Goal: Task Accomplishment & Management: Use online tool/utility

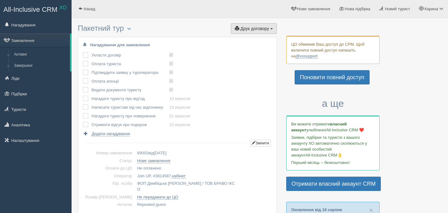
click at [273, 26] on button "Друк договору Друк" at bounding box center [254, 28] width 46 height 11
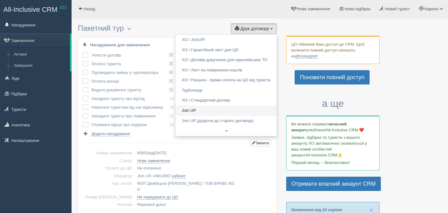
click at [218, 109] on link "Join UP" at bounding box center [225, 111] width 101 height 10
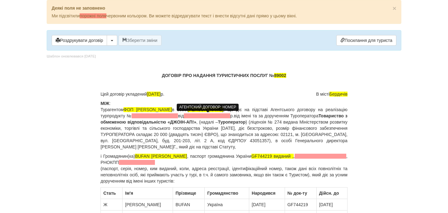
click at [178, 117] on span at bounding box center [155, 116] width 46 height 5
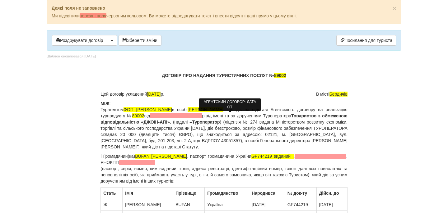
click at [202, 118] on span at bounding box center [176, 116] width 52 height 5
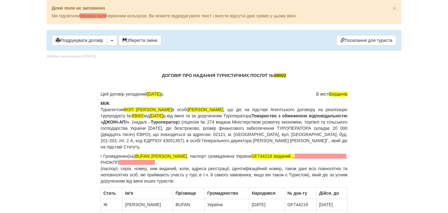
drag, startPoint x: 261, startPoint y: 157, endPoint x: 323, endPoint y: 174, distance: 65.1
click at [323, 174] on p "і Громадянин(ка) BUFAN [PERSON_NAME] , паспорт громадянина України GF744219 вид…" at bounding box center [223, 168] width 247 height 31
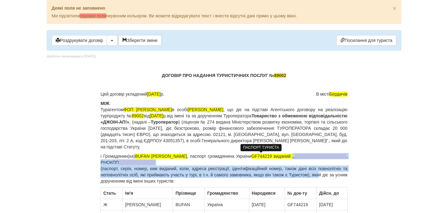
drag, startPoint x: 328, startPoint y: 175, endPoint x: 280, endPoint y: 158, distance: 50.8
click at [280, 158] on p "і Громадянин(ка) BUFAN [PERSON_NAME] , паспорт громадянина України GF744219 вид…" at bounding box center [223, 168] width 247 height 31
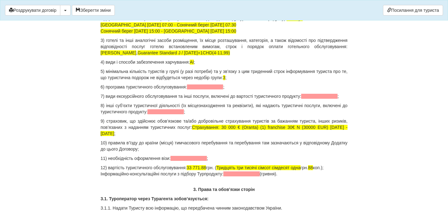
scroll to position [625, 0]
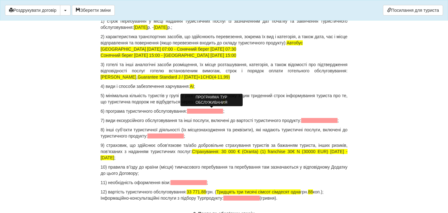
click at [223, 113] on span at bounding box center [205, 111] width 36 height 5
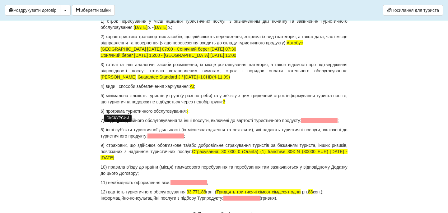
click at [301, 123] on span at bounding box center [319, 120] width 36 height 5
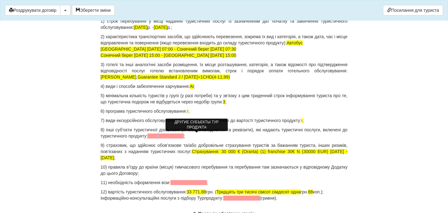
click at [184, 136] on span at bounding box center [165, 136] width 36 height 5
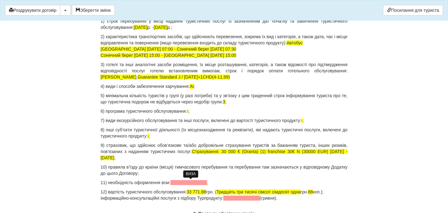
click at [190, 185] on span at bounding box center [188, 182] width 36 height 5
drag, startPoint x: 202, startPoint y: 190, endPoint x: 212, endPoint y: 192, distance: 10.6
click at [213, 192] on p "12) вартість туристичного обслуговування: 33 771.88 грн. ( Тридцять три тисячі …" at bounding box center [223, 195] width 247 height 12
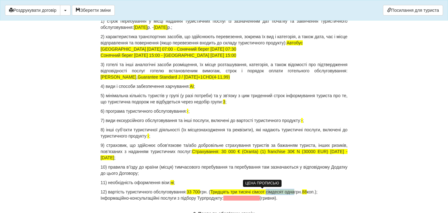
drag, startPoint x: 277, startPoint y: 192, endPoint x: 305, endPoint y: 191, distance: 28.9
click at [306, 192] on p "12) вартість туристичного обслуговування: 33 700 грн. ( Тридцять три тисячі сім…" at bounding box center [223, 195] width 247 height 12
click at [293, 190] on p "12) вартість туристичного обслуговування: 33 700 грн. ( Тридцять три тисячі сім…" at bounding box center [223, 195] width 247 height 12
click at [314, 190] on p "12) вартість туристичного обслуговування: 33 700 грн. ( Тридцять три тисячі сім…" at bounding box center [223, 195] width 247 height 12
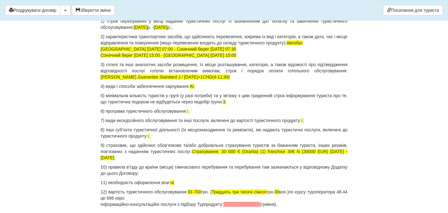
drag, startPoint x: 281, startPoint y: 205, endPoint x: 100, endPoint y: 207, distance: 180.4
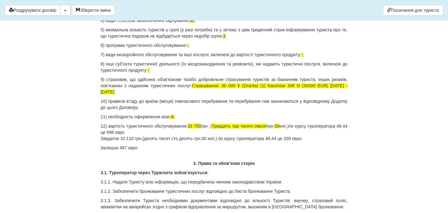
scroll to position [689, 0]
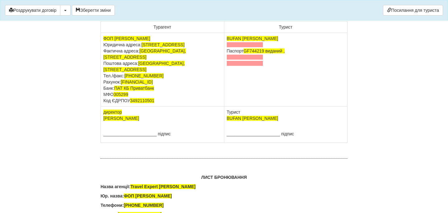
scroll to position [3904, 0]
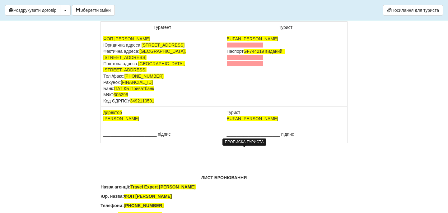
click at [244, 48] on span at bounding box center [245, 45] width 36 height 5
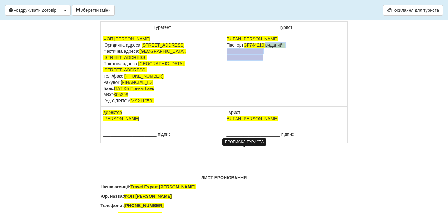
drag, startPoint x: 268, startPoint y: 152, endPoint x: 278, endPoint y: 174, distance: 24.9
click at [278, 107] on td "BUFAN [PERSON_NAME] Паспорт [PASSPORT] виданий ," at bounding box center [285, 70] width 123 height 74
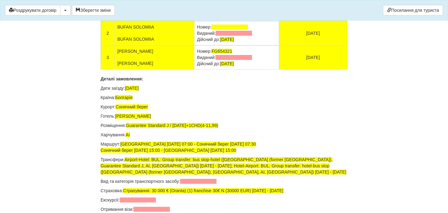
scroll to position [4147, 0]
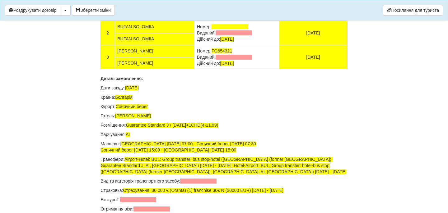
drag, startPoint x: 251, startPoint y: 114, endPoint x: 193, endPoint y: 111, distance: 58.2
click at [194, 21] on td "Номер: GF744219 Виданий: Дійсний до: [DATE]" at bounding box center [236, 9] width 85 height 24
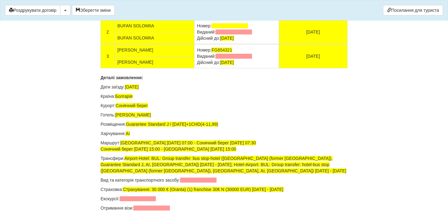
drag, startPoint x: 251, startPoint y: 137, endPoint x: 193, endPoint y: 132, distance: 58.0
click at [194, 44] on td "Номер: Виданий: Дійсний до: [DATE]" at bounding box center [236, 32] width 85 height 24
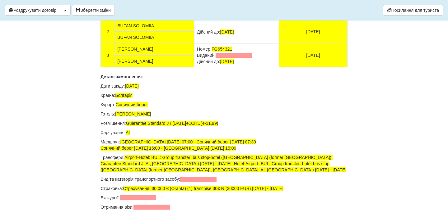
drag, startPoint x: 253, startPoint y: 159, endPoint x: 194, endPoint y: 154, distance: 59.0
click at [194, 67] on td "Номер: FG654321 Виданий: Дійсний до: [DATE]" at bounding box center [236, 55] width 85 height 24
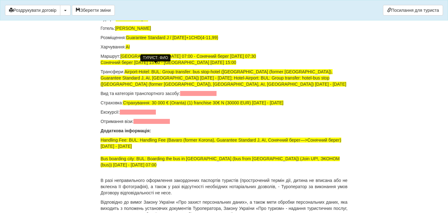
scroll to position [4252, 0]
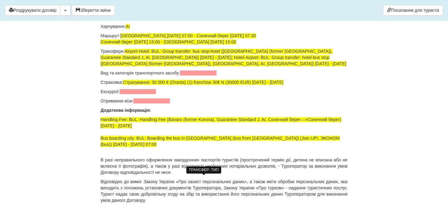
click at [190, 76] on span at bounding box center [198, 73] width 36 height 5
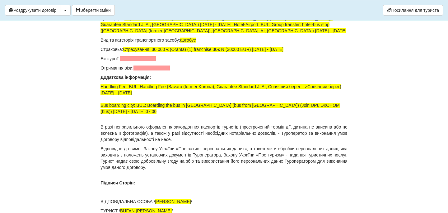
scroll to position [4287, 0]
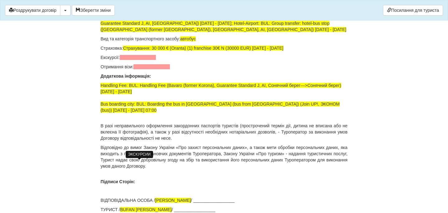
click at [149, 60] on span at bounding box center [138, 57] width 36 height 5
click at [151, 69] on span at bounding box center [151, 66] width 36 height 5
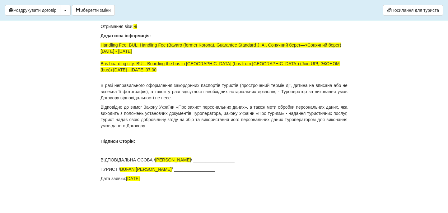
scroll to position [4427, 0]
click at [101, 9] on button "Зберегти зміни" at bounding box center [93, 10] width 43 height 11
click at [54, 11] on button "Роздрукувати договір" at bounding box center [32, 10] width 55 height 11
